Goal: Find specific page/section: Find specific page/section

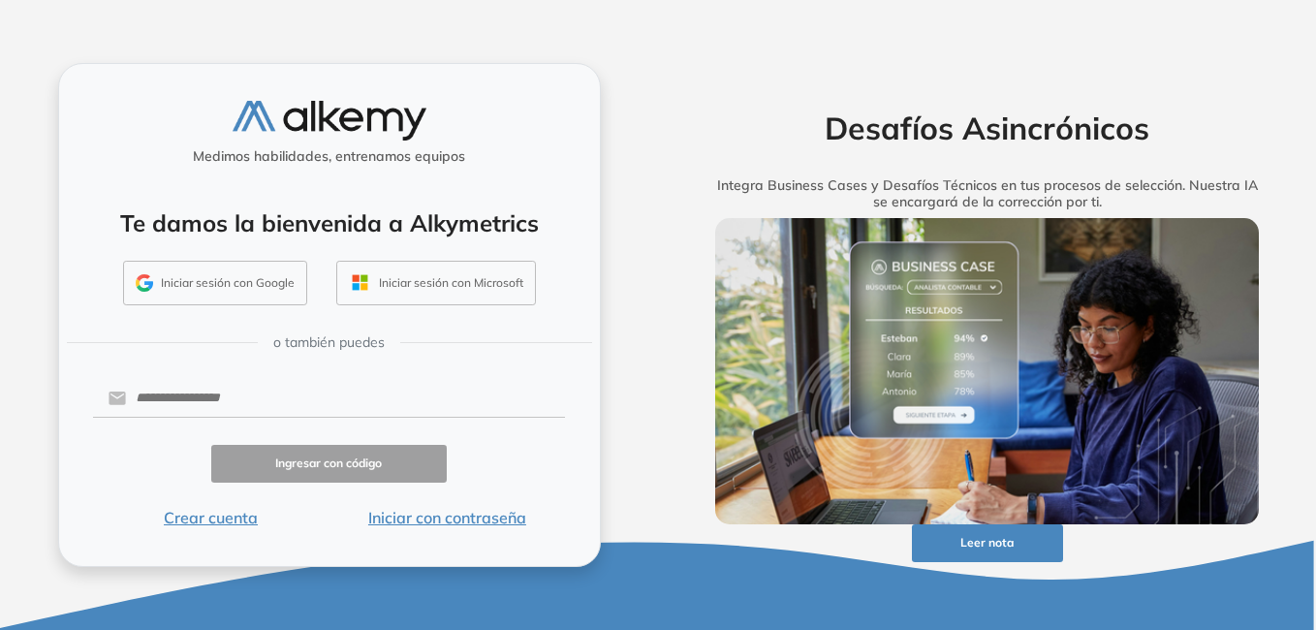
click at [233, 288] on button "Iniciar sesión con Google" at bounding box center [215, 283] width 184 height 45
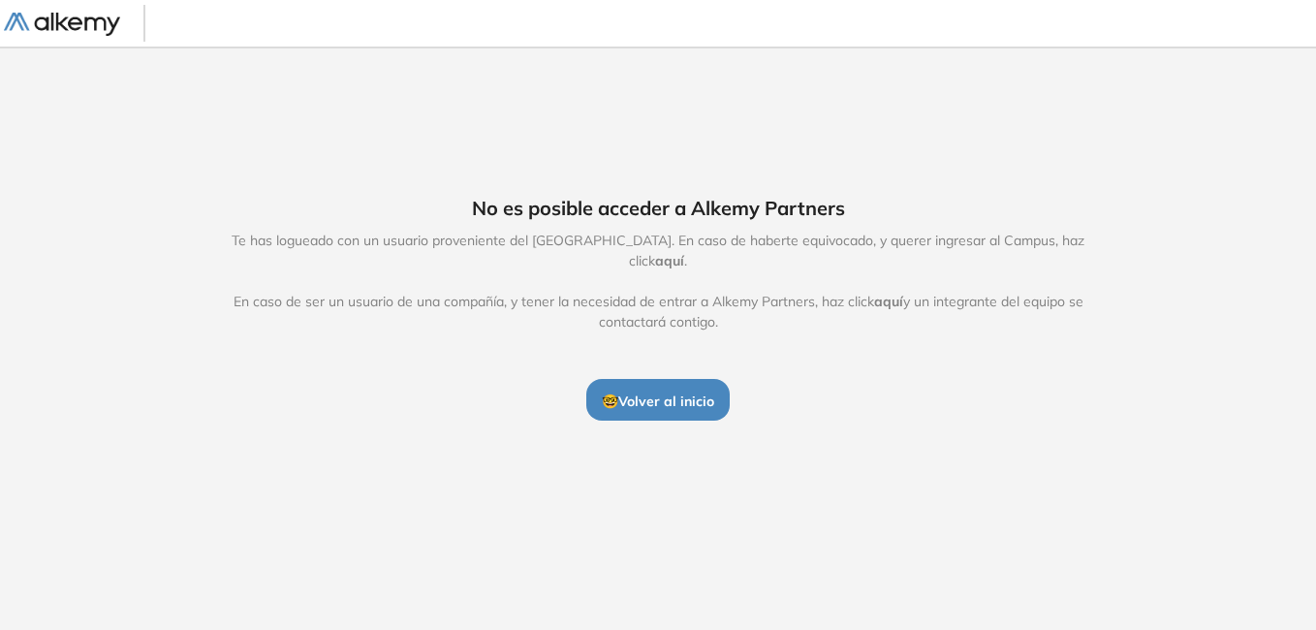
click at [684, 252] on span "aquí" at bounding box center [669, 260] width 29 height 17
